Goal: Task Accomplishment & Management: Use online tool/utility

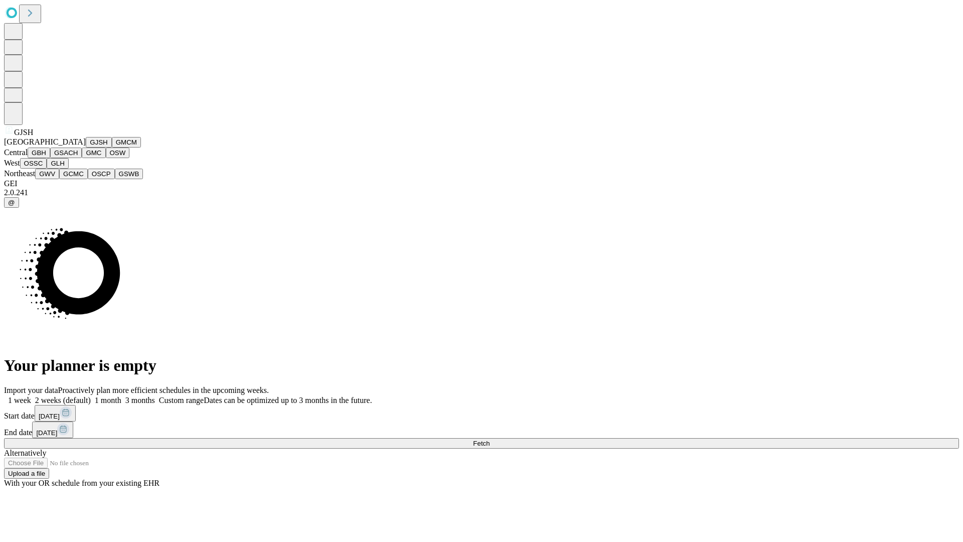
click at [86, 147] on button "GJSH" at bounding box center [99, 142] width 26 height 11
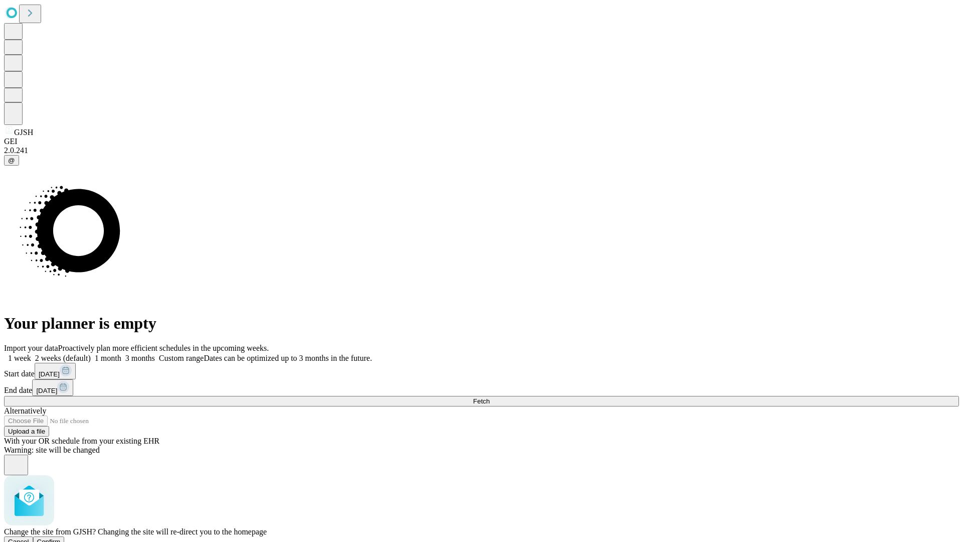
click at [61, 538] on span "Confirm" at bounding box center [49, 542] width 24 height 8
click at [91, 354] on label "2 weeks (default)" at bounding box center [61, 358] width 60 height 9
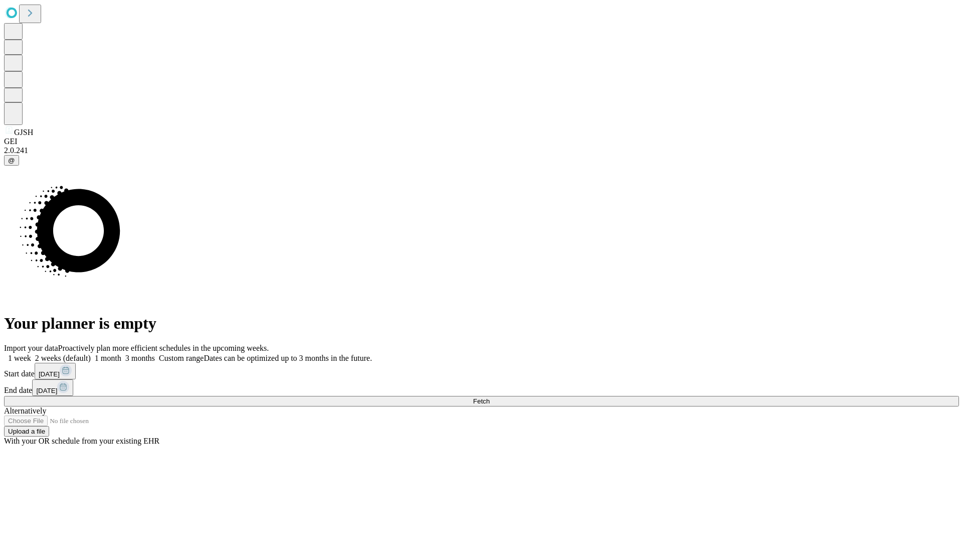
click at [489, 397] on span "Fetch" at bounding box center [481, 401] width 17 height 8
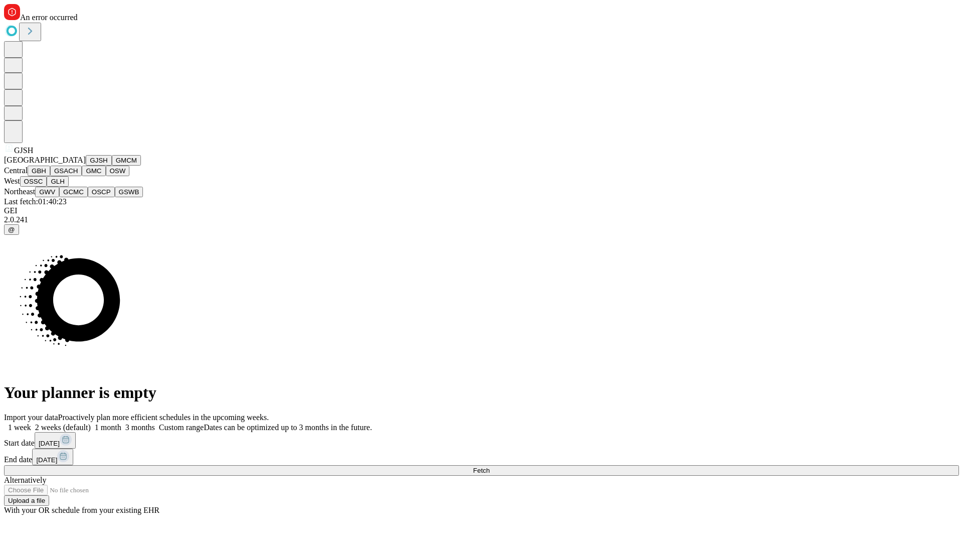
click at [112, 165] on button "GMCM" at bounding box center [126, 160] width 29 height 11
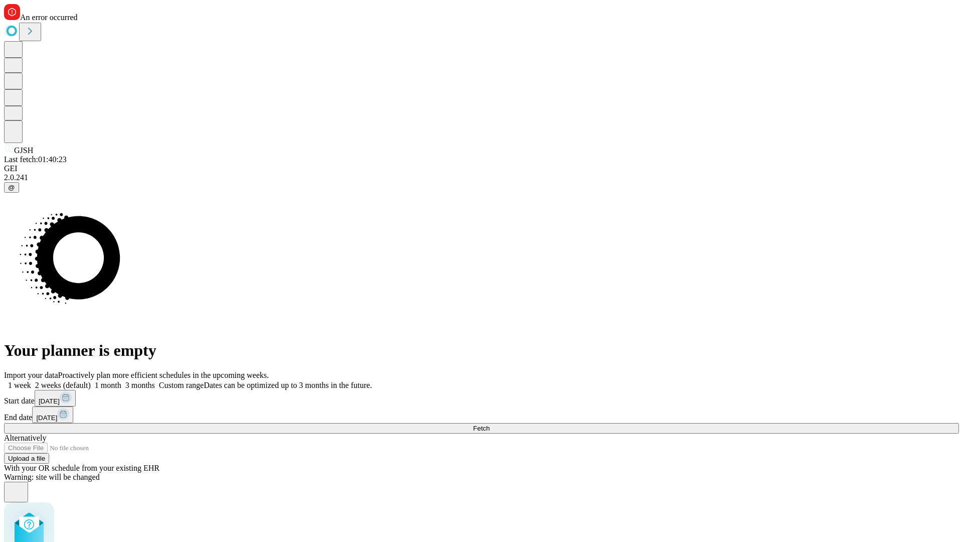
click at [91, 381] on label "2 weeks (default)" at bounding box center [61, 385] width 60 height 9
click at [489, 424] on span "Fetch" at bounding box center [481, 428] width 17 height 8
click at [91, 381] on label "2 weeks (default)" at bounding box center [61, 385] width 60 height 9
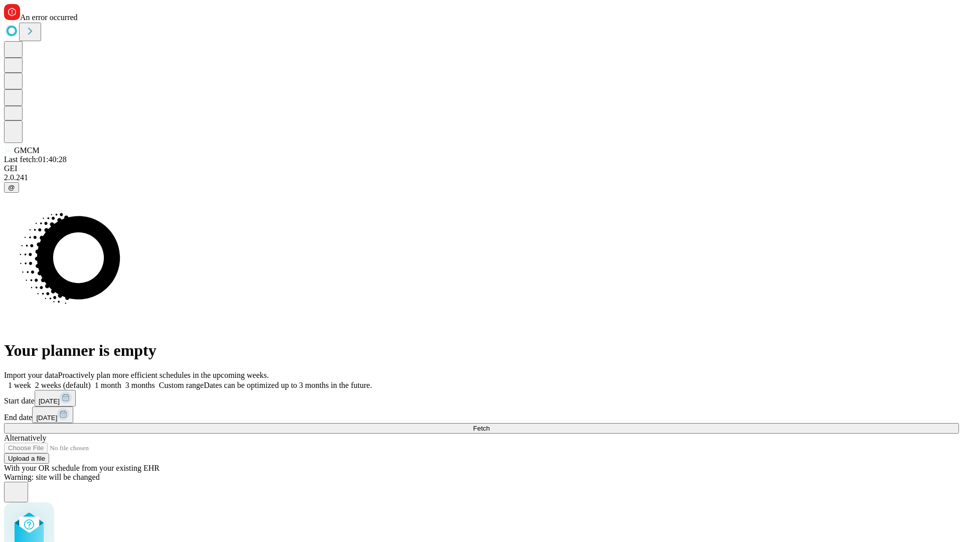
click at [489, 424] on span "Fetch" at bounding box center [481, 428] width 17 height 8
click at [91, 381] on label "2 weeks (default)" at bounding box center [61, 385] width 60 height 9
click at [489, 424] on span "Fetch" at bounding box center [481, 428] width 17 height 8
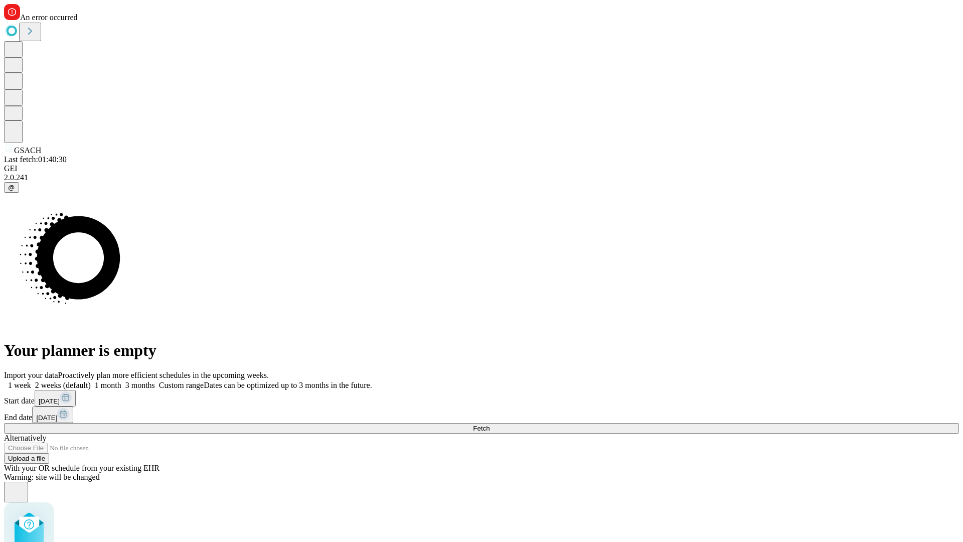
click at [91, 381] on label "2 weeks (default)" at bounding box center [61, 385] width 60 height 9
click at [489, 424] on span "Fetch" at bounding box center [481, 428] width 17 height 8
click at [91, 381] on label "2 weeks (default)" at bounding box center [61, 385] width 60 height 9
click at [489, 424] on span "Fetch" at bounding box center [481, 428] width 17 height 8
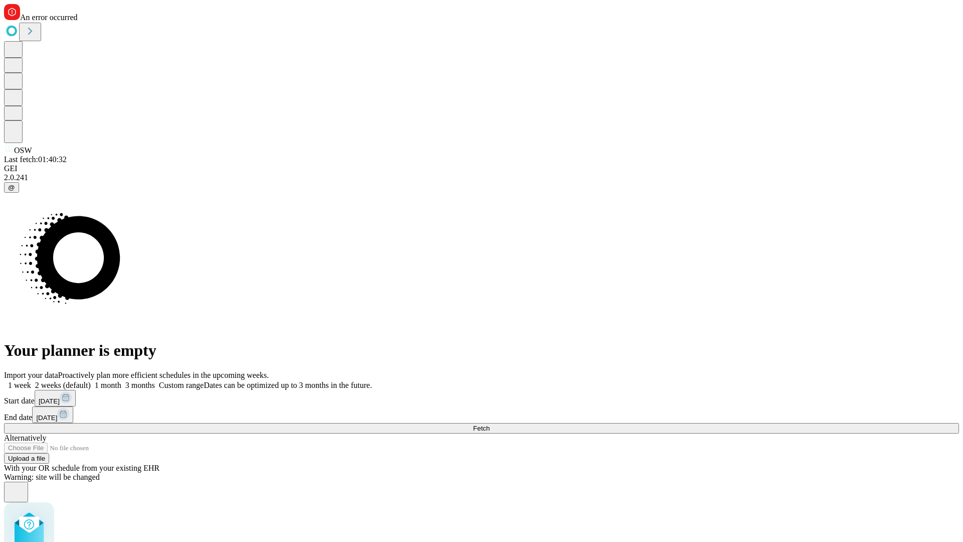
click at [91, 381] on label "2 weeks (default)" at bounding box center [61, 385] width 60 height 9
click at [489, 424] on span "Fetch" at bounding box center [481, 428] width 17 height 8
click at [91, 381] on label "2 weeks (default)" at bounding box center [61, 385] width 60 height 9
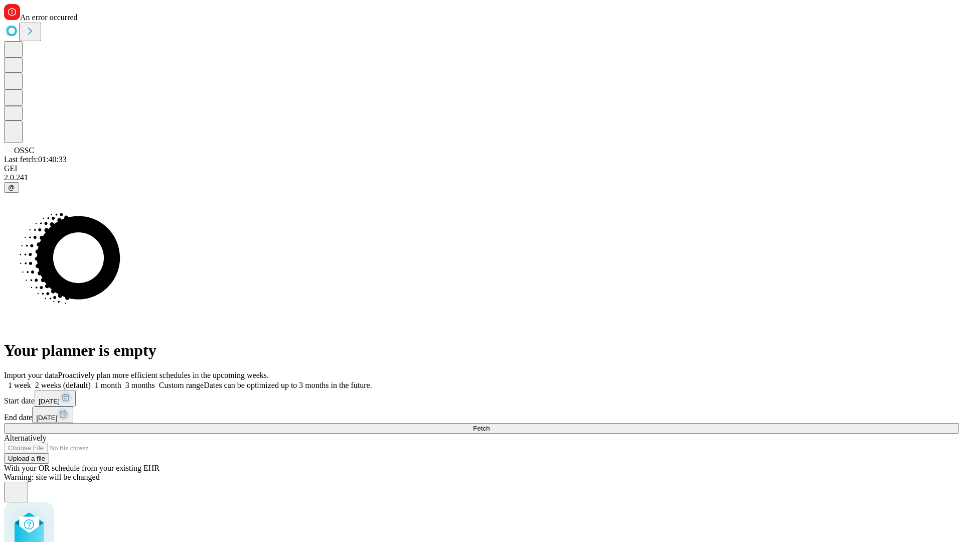
click at [489, 424] on span "Fetch" at bounding box center [481, 428] width 17 height 8
click at [91, 381] on label "2 weeks (default)" at bounding box center [61, 385] width 60 height 9
click at [489, 424] on span "Fetch" at bounding box center [481, 428] width 17 height 8
